Goal: Task Accomplishment & Management: Use online tool/utility

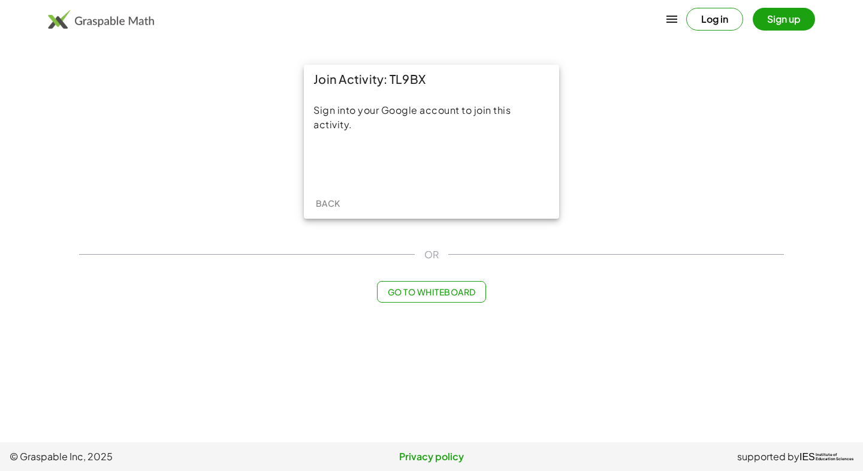
click at [456, 155] on div "Sign in with Google. Opens in new tab" at bounding box center [431, 163] width 110 height 26
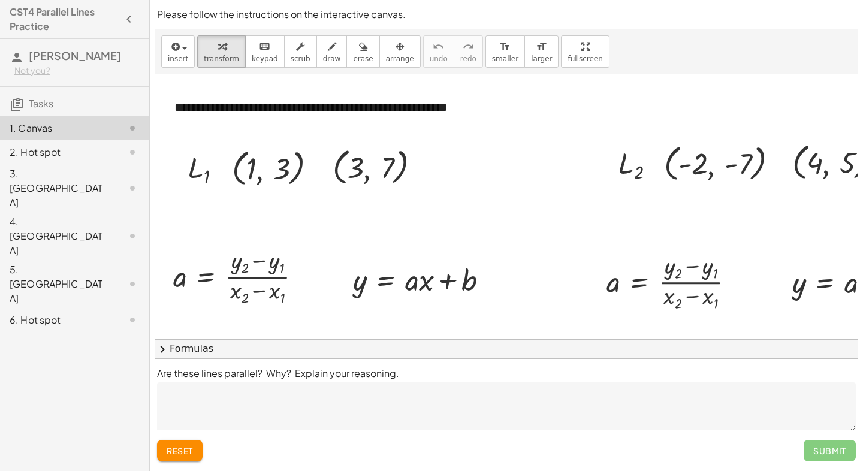
scroll to position [58, 0]
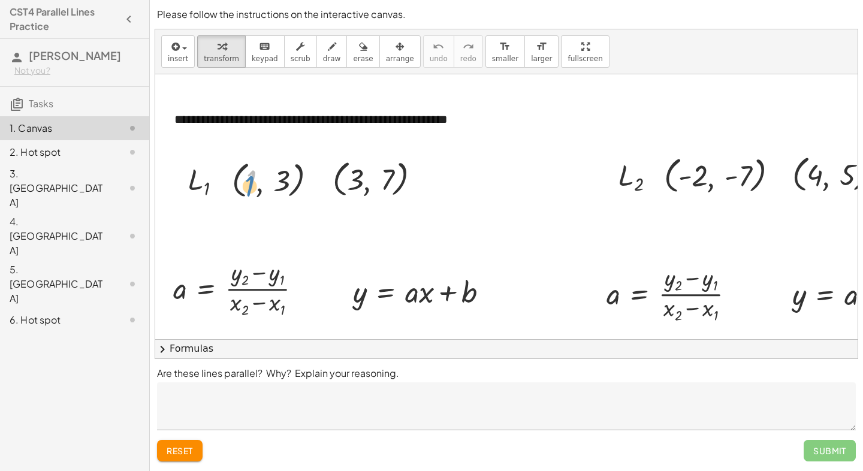
click at [245, 177] on div at bounding box center [278, 178] width 105 height 44
drag, startPoint x: 286, startPoint y: 184, endPoint x: 241, endPoint y: 287, distance: 111.9
drag, startPoint x: 394, startPoint y: 179, endPoint x: 266, endPoint y: 283, distance: 164.9
click at [266, 283] on div at bounding box center [242, 288] width 150 height 64
drag, startPoint x: 388, startPoint y: 190, endPoint x: 270, endPoint y: 288, distance: 153.2
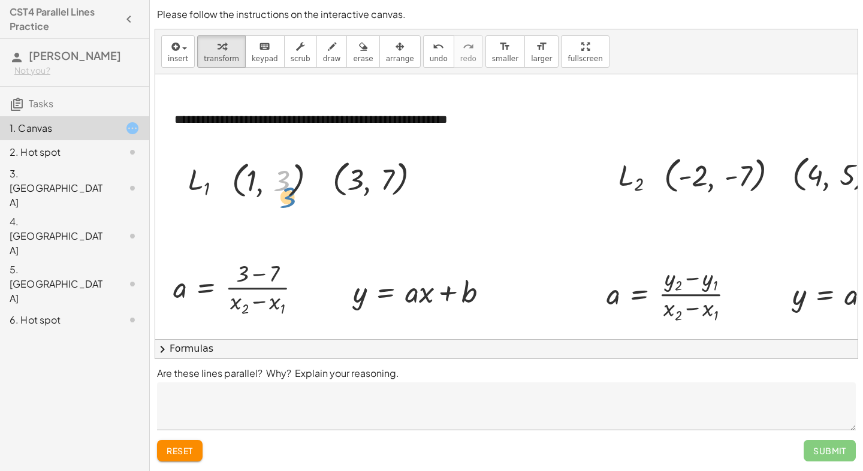
click at [281, 188] on div at bounding box center [278, 178] width 105 height 44
drag, startPoint x: 251, startPoint y: 185, endPoint x: 279, endPoint y: 313, distance: 131.3
drag, startPoint x: 347, startPoint y: 179, endPoint x: 227, endPoint y: 315, distance: 181.3
click at [227, 315] on div "**********" at bounding box center [506, 422] width 703 height 813
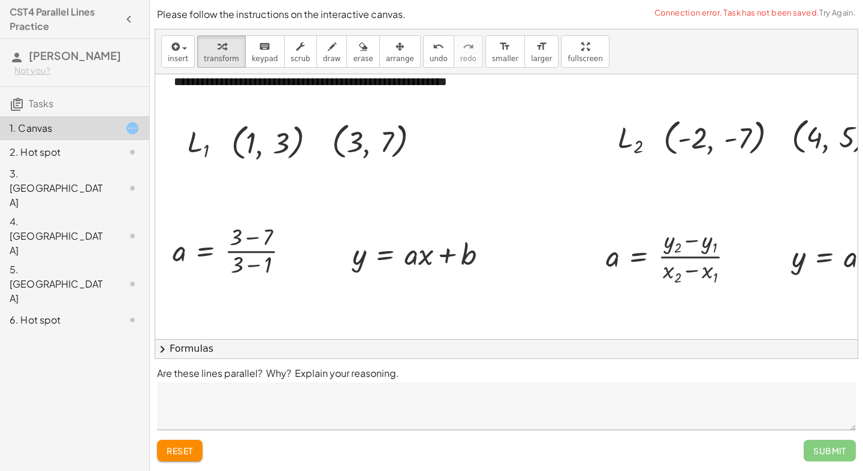
scroll to position [97, 1]
click at [492, 249] on div at bounding box center [491, 253] width 13 height 13
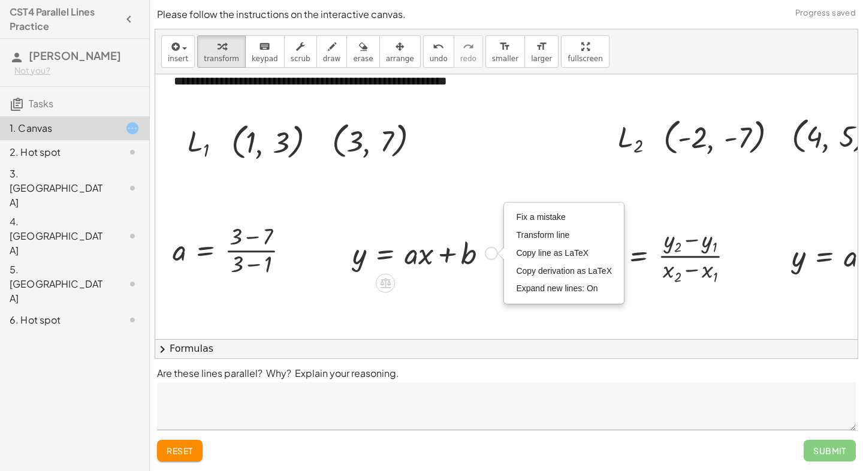
click at [480, 254] on div at bounding box center [425, 252] width 158 height 40
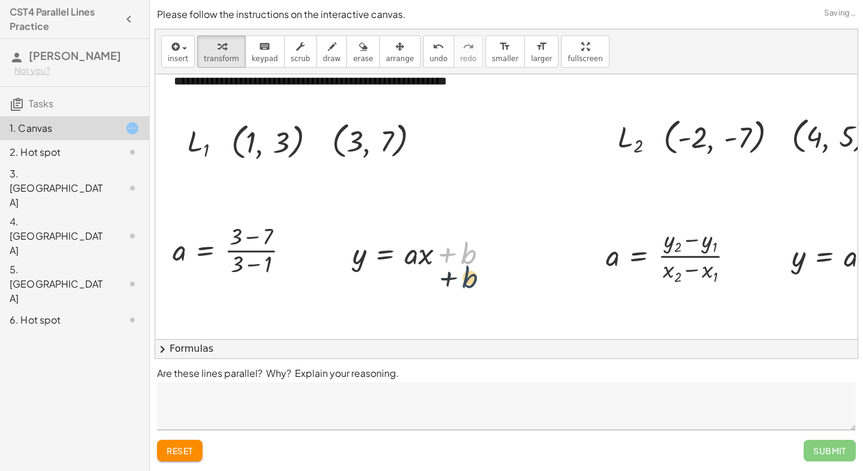
drag, startPoint x: 462, startPoint y: 249, endPoint x: 461, endPoint y: 277, distance: 27.6
click at [462, 278] on div "**********" at bounding box center [506, 384] width 703 height 813
drag, startPoint x: 388, startPoint y: 251, endPoint x: 393, endPoint y: 278, distance: 27.4
click at [393, 251] on div at bounding box center [424, 252] width 157 height 40
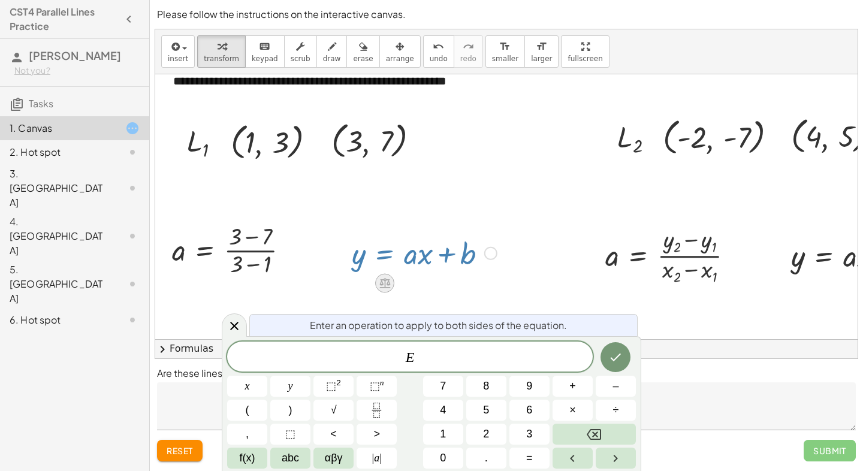
click at [388, 281] on icon at bounding box center [384, 283] width 11 height 10
click at [456, 281] on div at bounding box center [505, 384] width 703 height 813
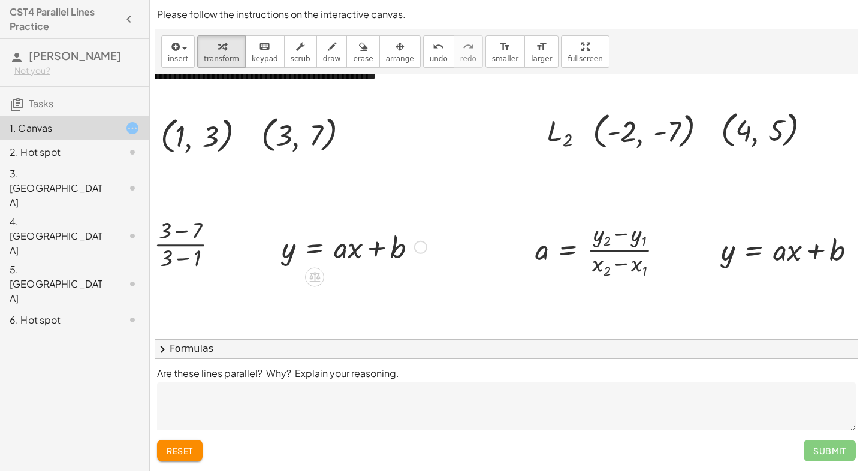
scroll to position [107, 71]
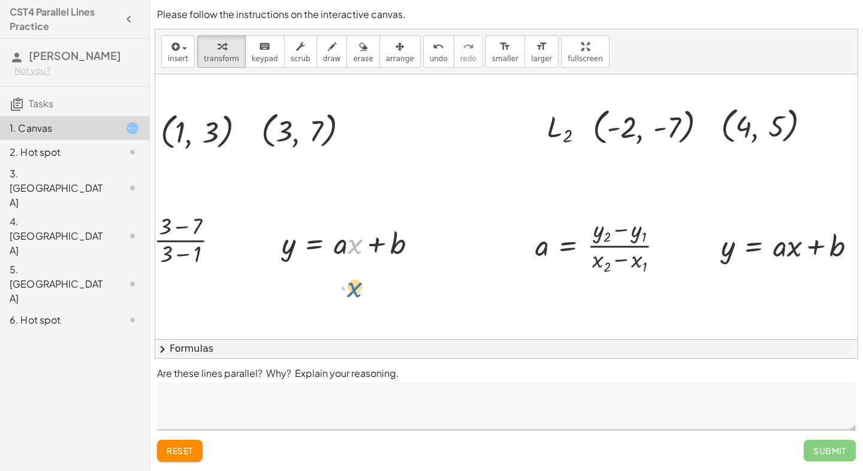
drag, startPoint x: 348, startPoint y: 235, endPoint x: 347, endPoint y: 268, distance: 33.0
click at [347, 270] on div "**********" at bounding box center [435, 374] width 703 height 813
drag, startPoint x: 346, startPoint y: 248, endPoint x: 337, endPoint y: 266, distance: 19.6
drag, startPoint x: 344, startPoint y: 226, endPoint x: 341, endPoint y: 235, distance: 9.5
click at [341, 235] on div at bounding box center [354, 242] width 157 height 40
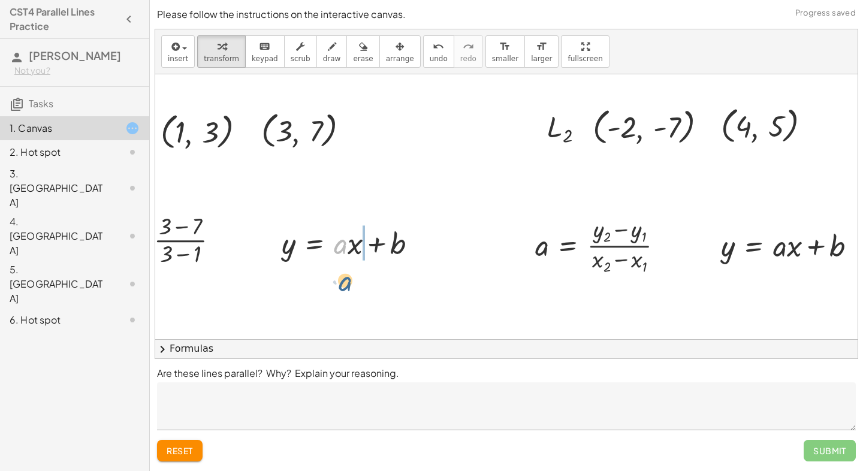
drag, startPoint x: 348, startPoint y: 229, endPoint x: 350, endPoint y: 257, distance: 28.3
click at [350, 257] on div at bounding box center [354, 242] width 157 height 40
drag, startPoint x: 353, startPoint y: 238, endPoint x: 349, endPoint y: 248, distance: 10.5
click at [349, 248] on div at bounding box center [354, 242] width 157 height 40
click at [351, 255] on div at bounding box center [354, 242] width 157 height 40
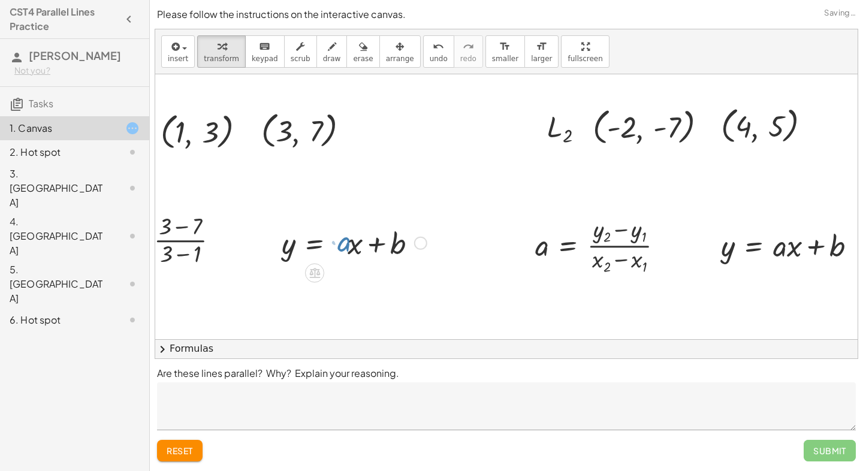
click at [351, 255] on div at bounding box center [354, 242] width 157 height 40
drag, startPoint x: 347, startPoint y: 246, endPoint x: 345, endPoint y: 261, distance: 15.2
click at [345, 261] on div at bounding box center [354, 242] width 157 height 40
drag, startPoint x: 346, startPoint y: 224, endPoint x: 359, endPoint y: 271, distance: 48.6
click at [359, 271] on div "**********" at bounding box center [435, 374] width 703 height 813
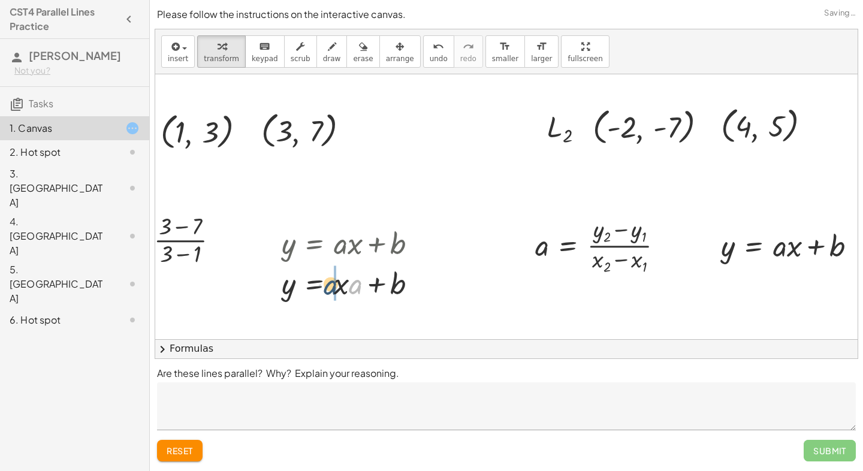
drag, startPoint x: 357, startPoint y: 286, endPoint x: 331, endPoint y: 287, distance: 25.8
click at [331, 287] on div at bounding box center [354, 282] width 157 height 40
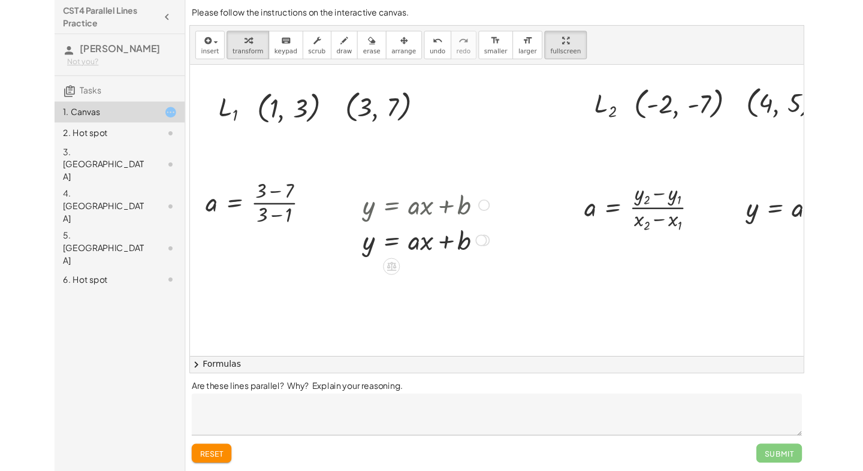
scroll to position [114, 0]
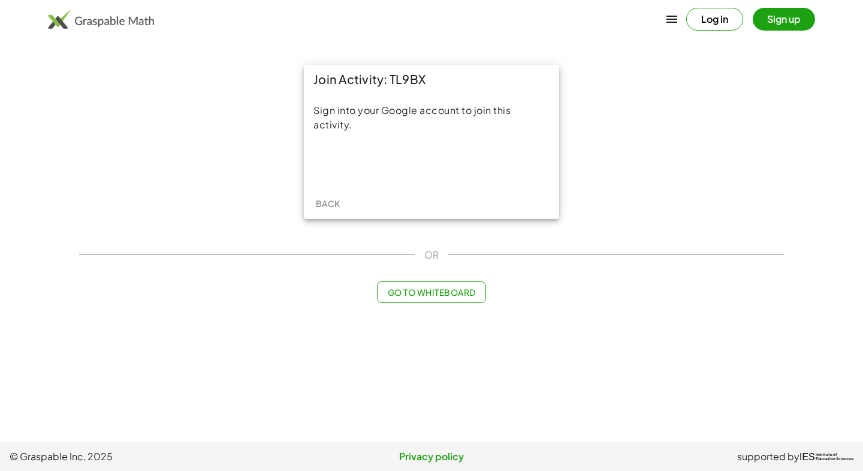
click at [454, 159] on div "Sign in with Google. Opens in new tab" at bounding box center [431, 163] width 110 height 26
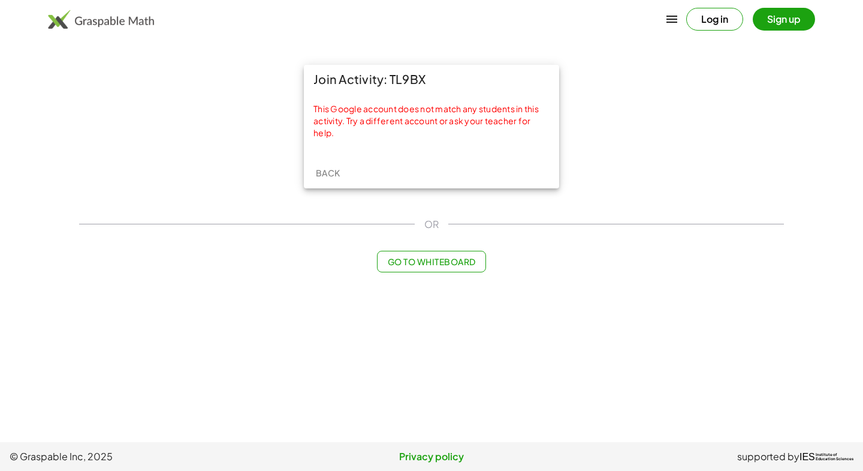
click at [327, 167] on span "Back" at bounding box center [327, 172] width 25 height 11
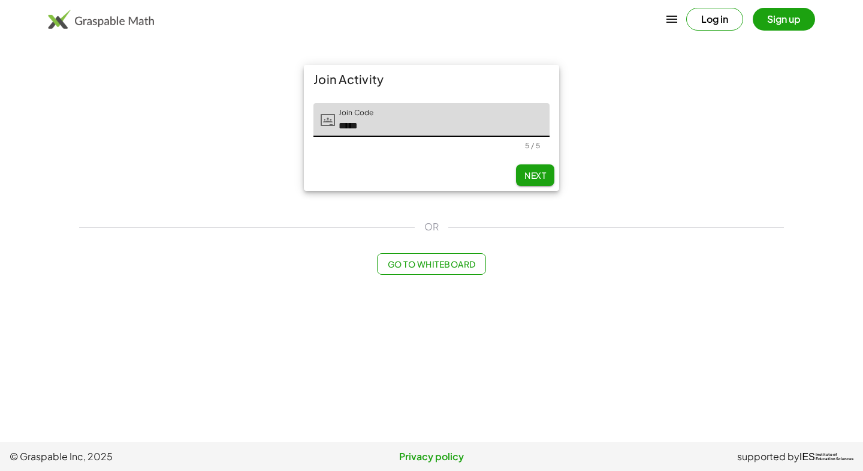
click at [523, 169] on button "Next" at bounding box center [535, 175] width 38 height 22
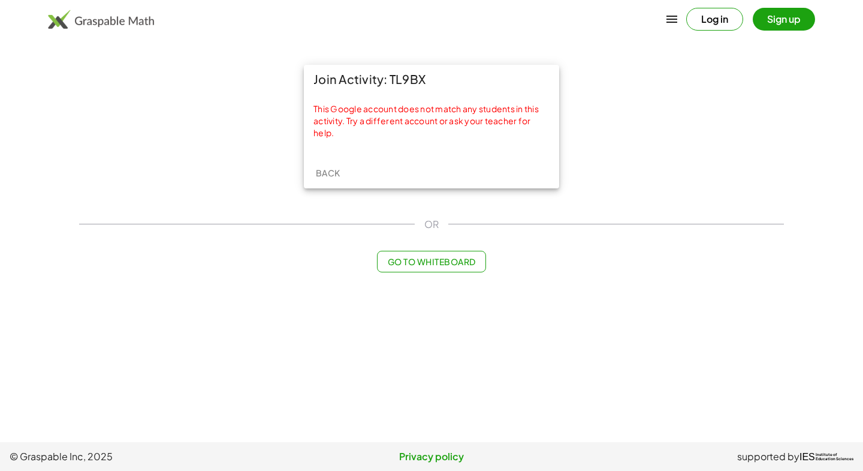
click at [701, 18] on button "Log in" at bounding box center [714, 19] width 57 height 23
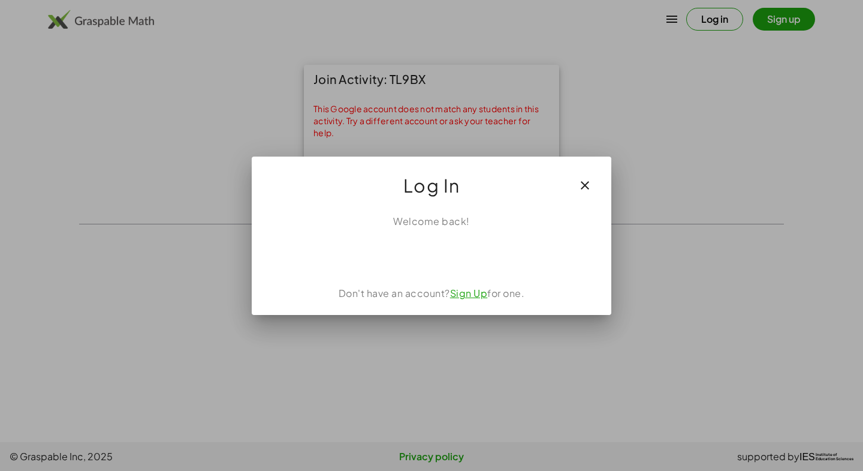
click at [438, 255] on div "Sign in with Google. Opens in new tab" at bounding box center [432, 255] width 148 height 26
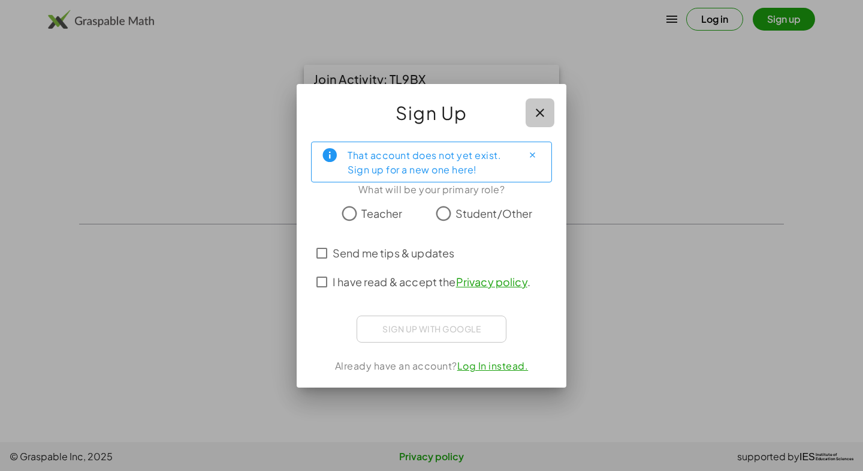
click at [545, 105] on icon "button" at bounding box center [540, 112] width 14 height 14
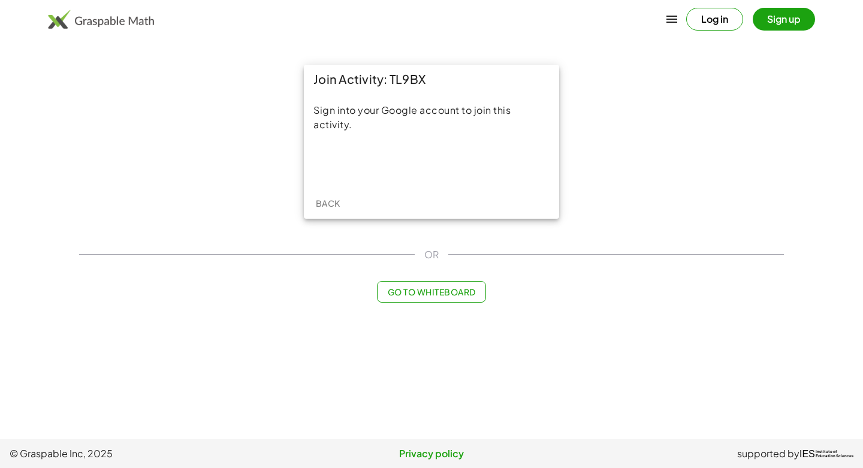
click at [445, 160] on div "Sign in with Google. Opens in new tab" at bounding box center [431, 163] width 110 height 26
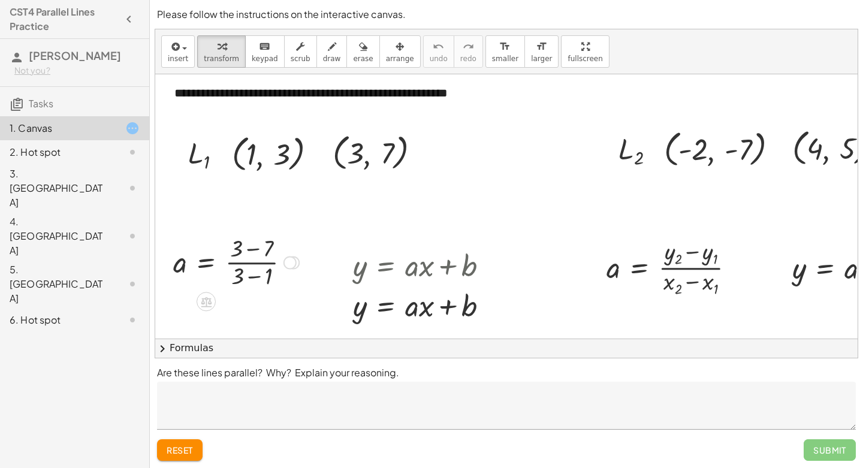
scroll to position [84, 0]
drag, startPoint x: 183, startPoint y: 267, endPoint x: 188, endPoint y: 320, distance: 53.0
click at [288, 261] on div at bounding box center [290, 263] width 13 height 13
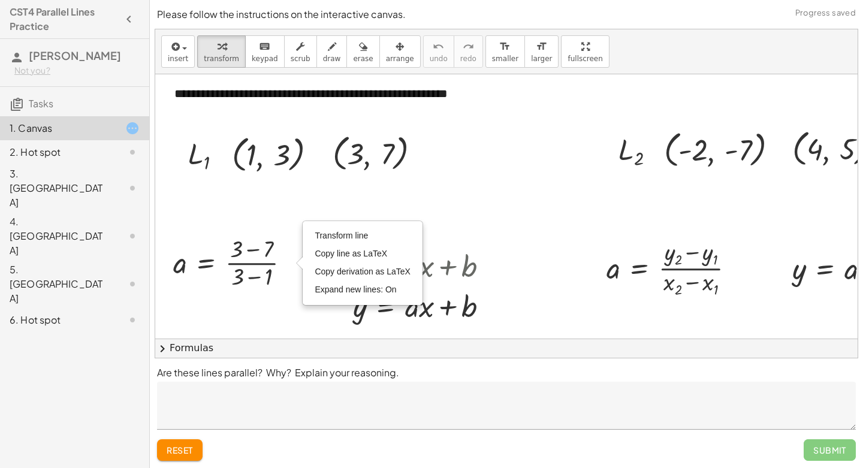
click at [274, 297] on div at bounding box center [506, 396] width 703 height 813
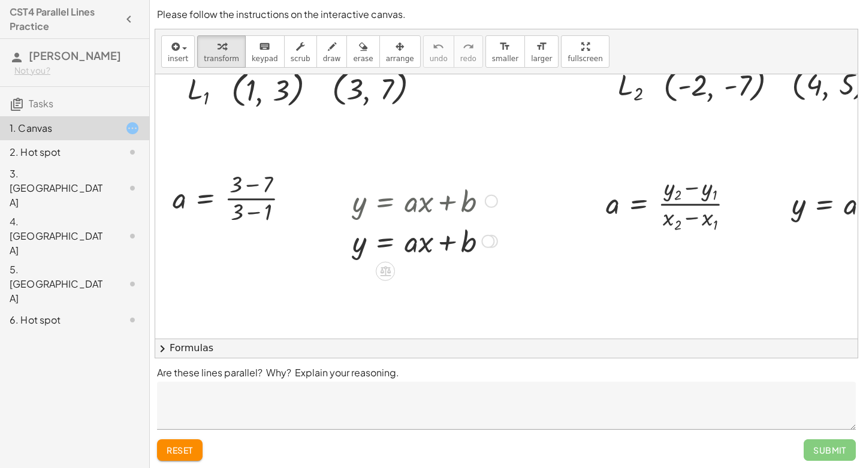
scroll to position [153, 1]
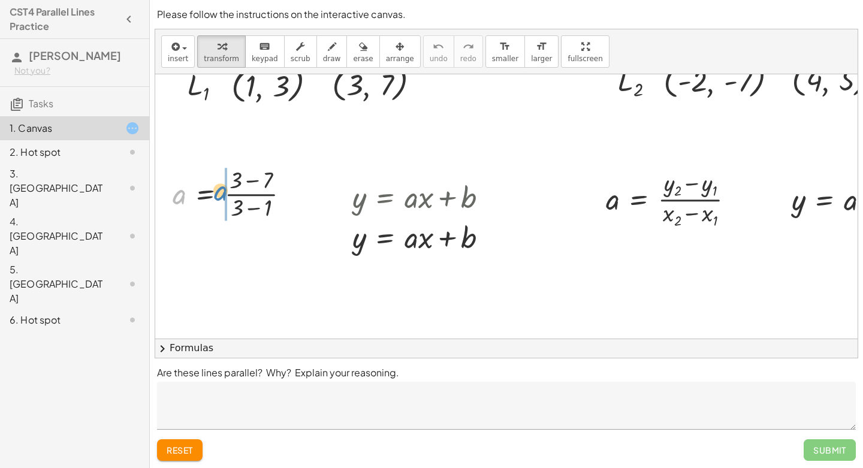
drag, startPoint x: 175, startPoint y: 200, endPoint x: 215, endPoint y: 196, distance: 40.4
click at [215, 196] on div at bounding box center [236, 193] width 138 height 59
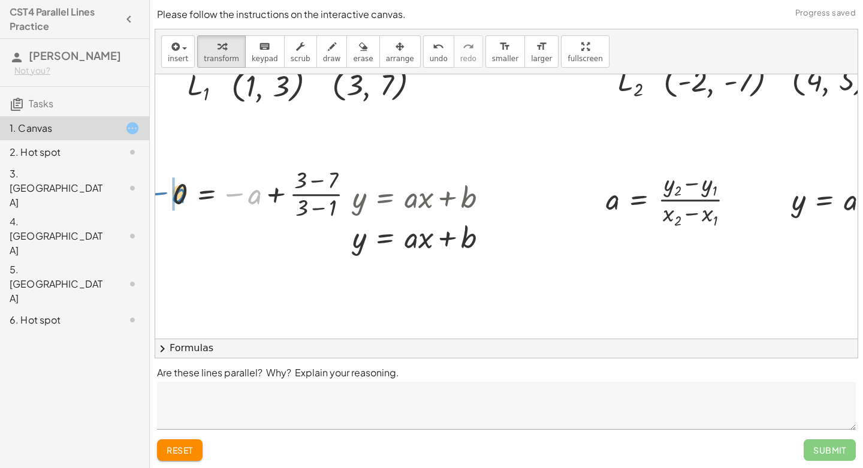
drag, startPoint x: 254, startPoint y: 195, endPoint x: 179, endPoint y: 194, distance: 74.9
click at [179, 194] on div at bounding box center [268, 193] width 203 height 59
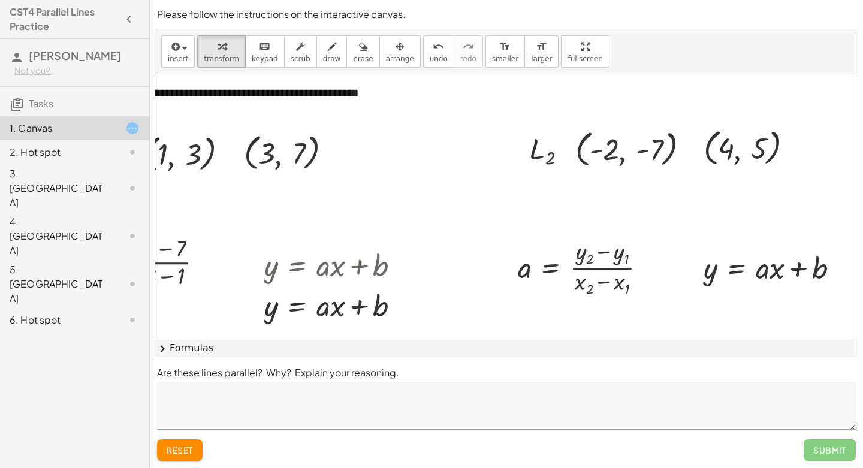
scroll to position [85, 89]
drag, startPoint x: 611, startPoint y: 146, endPoint x: 623, endPoint y: 255, distance: 109.8
click at [725, 144] on div at bounding box center [753, 146] width 111 height 44
drag, startPoint x: 620, startPoint y: 252, endPoint x: 622, endPoint y: 289, distance: 36.6
click at [622, 289] on div at bounding box center [587, 267] width 150 height 64
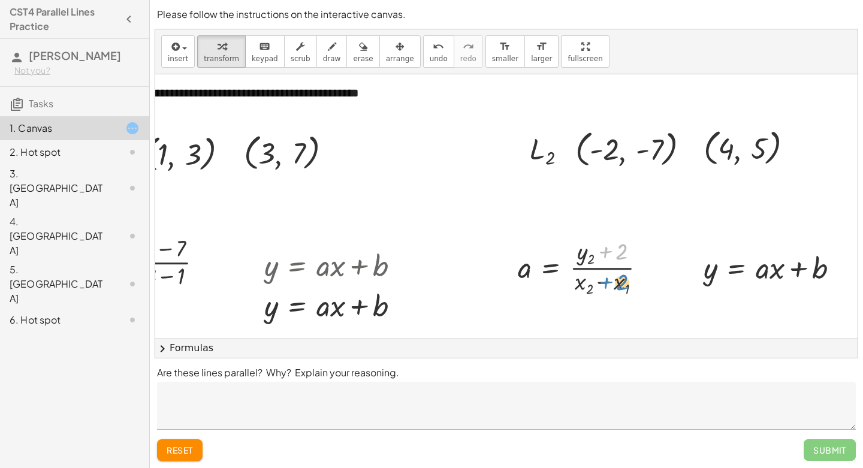
drag, startPoint x: 619, startPoint y: 248, endPoint x: 619, endPoint y: 279, distance: 31.2
click at [619, 279] on div at bounding box center [587, 267] width 150 height 64
drag, startPoint x: 621, startPoint y: 257, endPoint x: 617, endPoint y: 151, distance: 106.2
click at [617, 151] on div "**********" at bounding box center [418, 396] width 703 height 813
drag, startPoint x: 728, startPoint y: 146, endPoint x: 623, endPoint y: 246, distance: 145.0
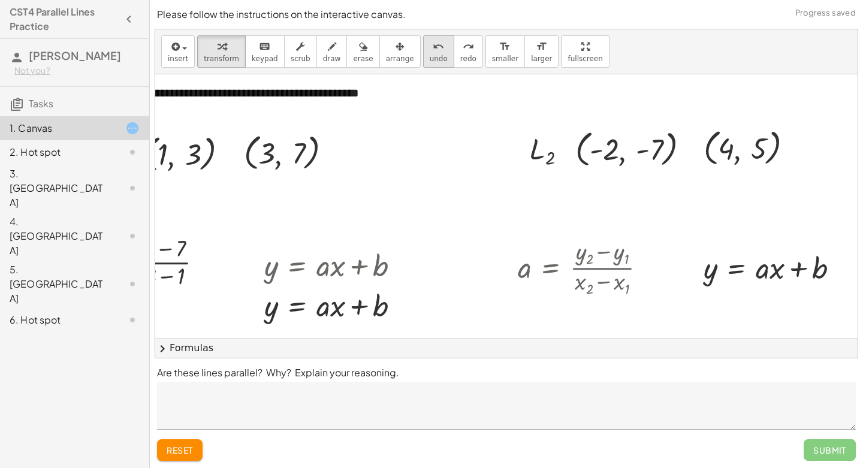
click at [433, 52] on icon "undo" at bounding box center [438, 47] width 11 height 14
drag, startPoint x: 721, startPoint y: 147, endPoint x: 611, endPoint y: 255, distance: 153.4
drag, startPoint x: 762, startPoint y: 144, endPoint x: 587, endPoint y: 253, distance: 206.4
drag, startPoint x: 613, startPoint y: 139, endPoint x: 629, endPoint y: 263, distance: 125.1
click at [629, 263] on div "**********" at bounding box center [418, 396] width 703 height 813
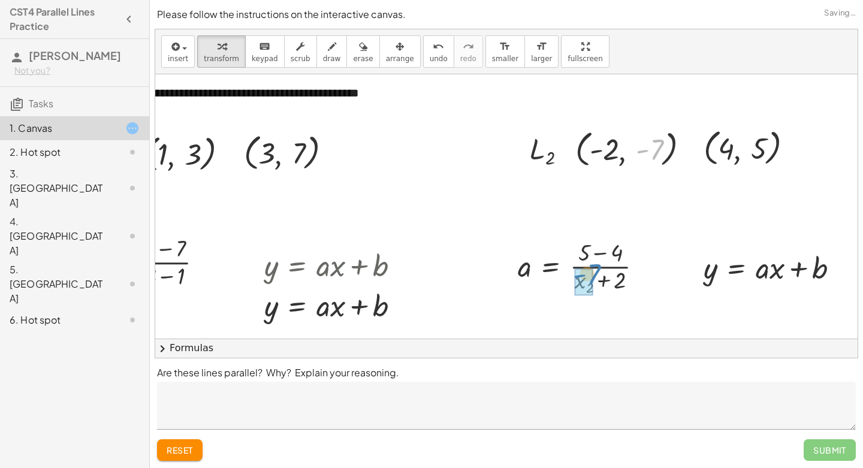
drag, startPoint x: 653, startPoint y: 149, endPoint x: 590, endPoint y: 275, distance: 140.2
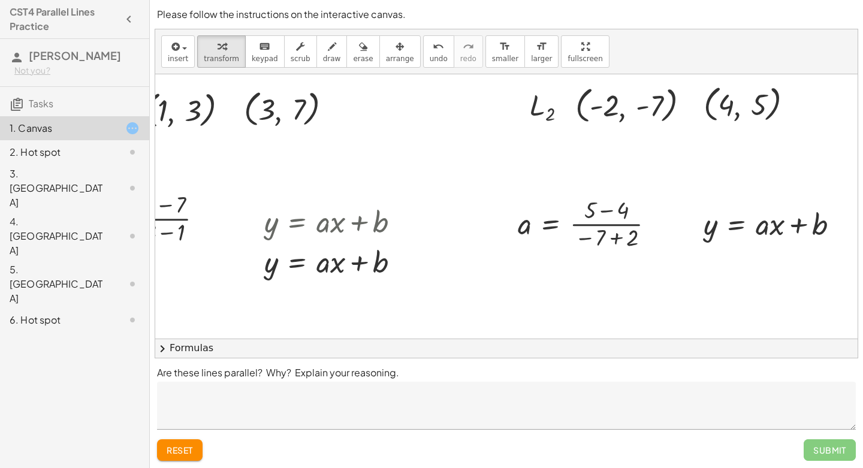
scroll to position [132, 89]
